Goal: Information Seeking & Learning: Understand process/instructions

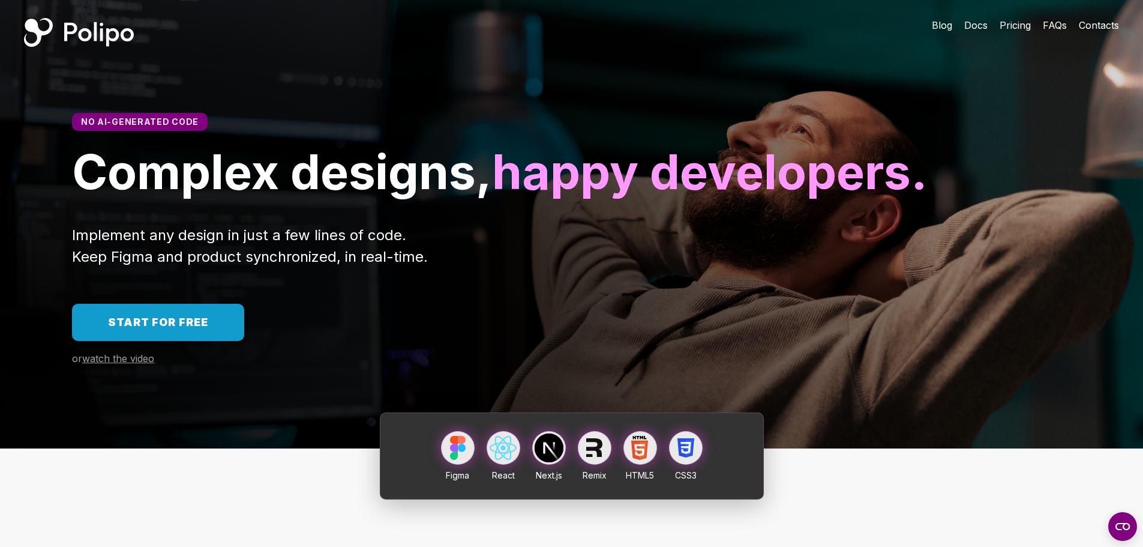
click at [221, 341] on link "Start for free" at bounding box center [158, 322] width 172 height 37
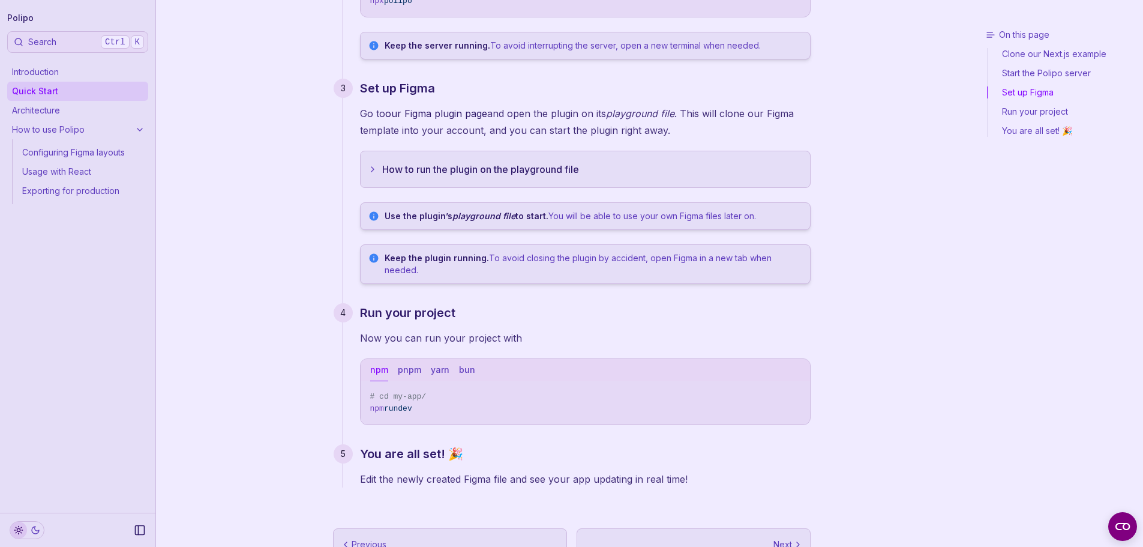
scroll to position [365, 0]
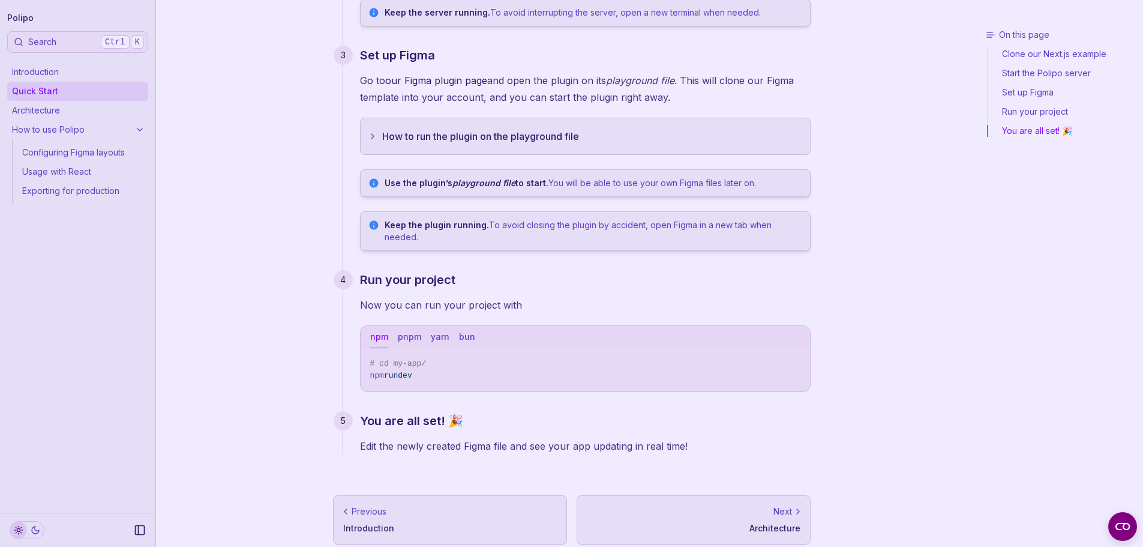
click at [90, 124] on link "How to use Polipo" at bounding box center [77, 129] width 141 height 19
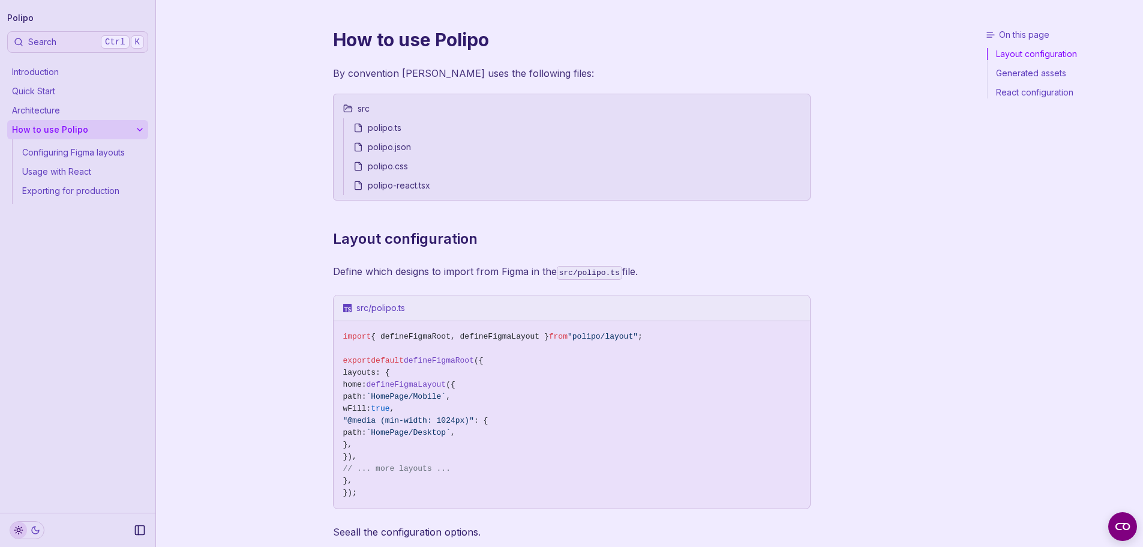
click at [89, 153] on link "Configuring Figma layouts" at bounding box center [82, 152] width 131 height 19
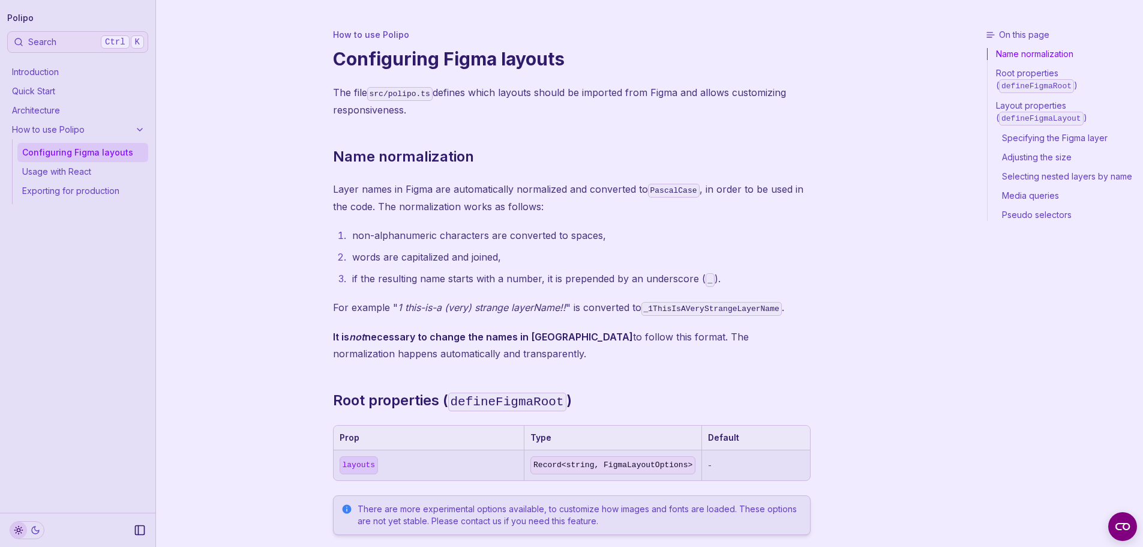
click at [71, 175] on link "Usage with React" at bounding box center [82, 171] width 131 height 19
